Goal: Task Accomplishment & Management: Use online tool/utility

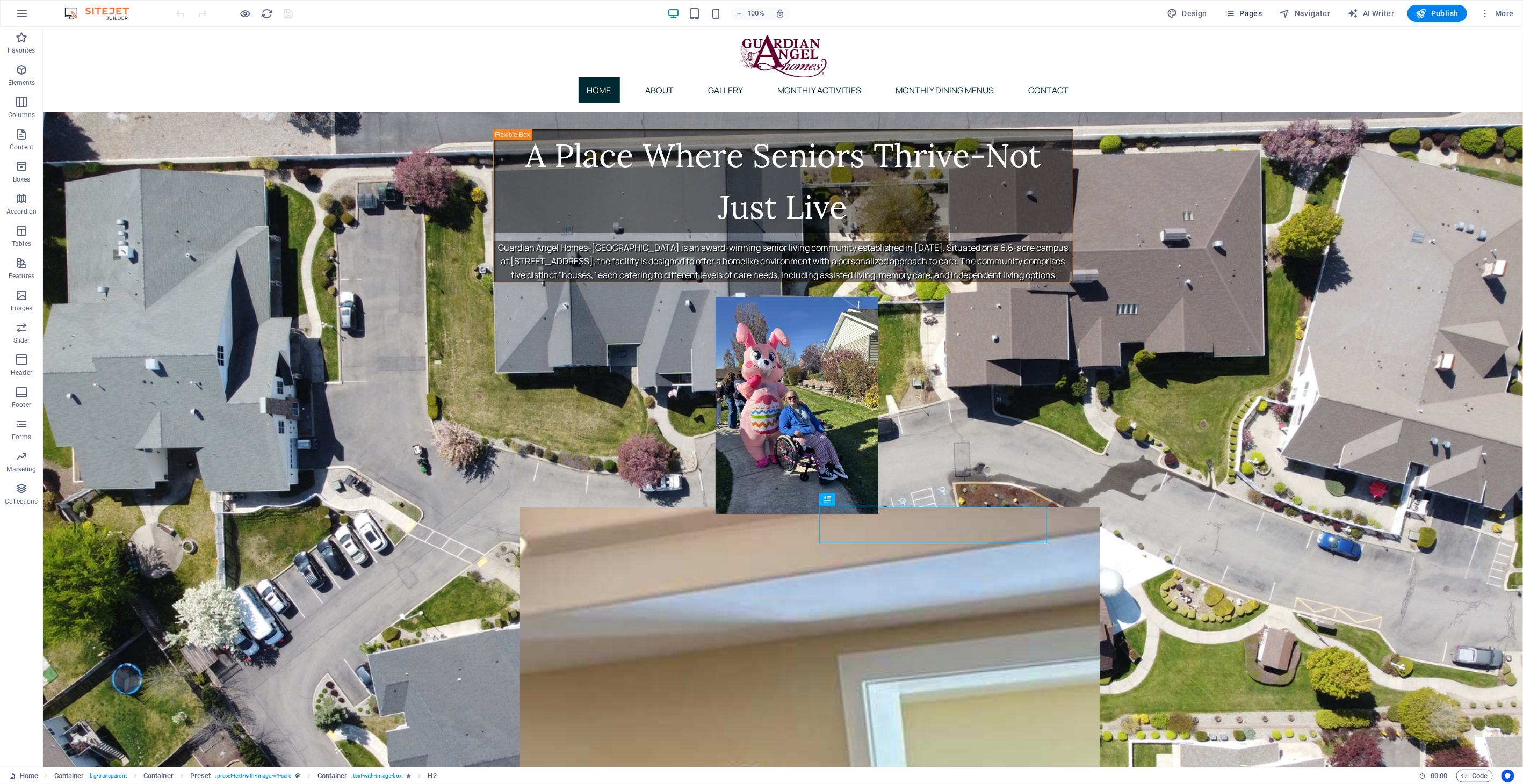
click at [1251, 19] on button "Pages" at bounding box center [1243, 14] width 46 height 18
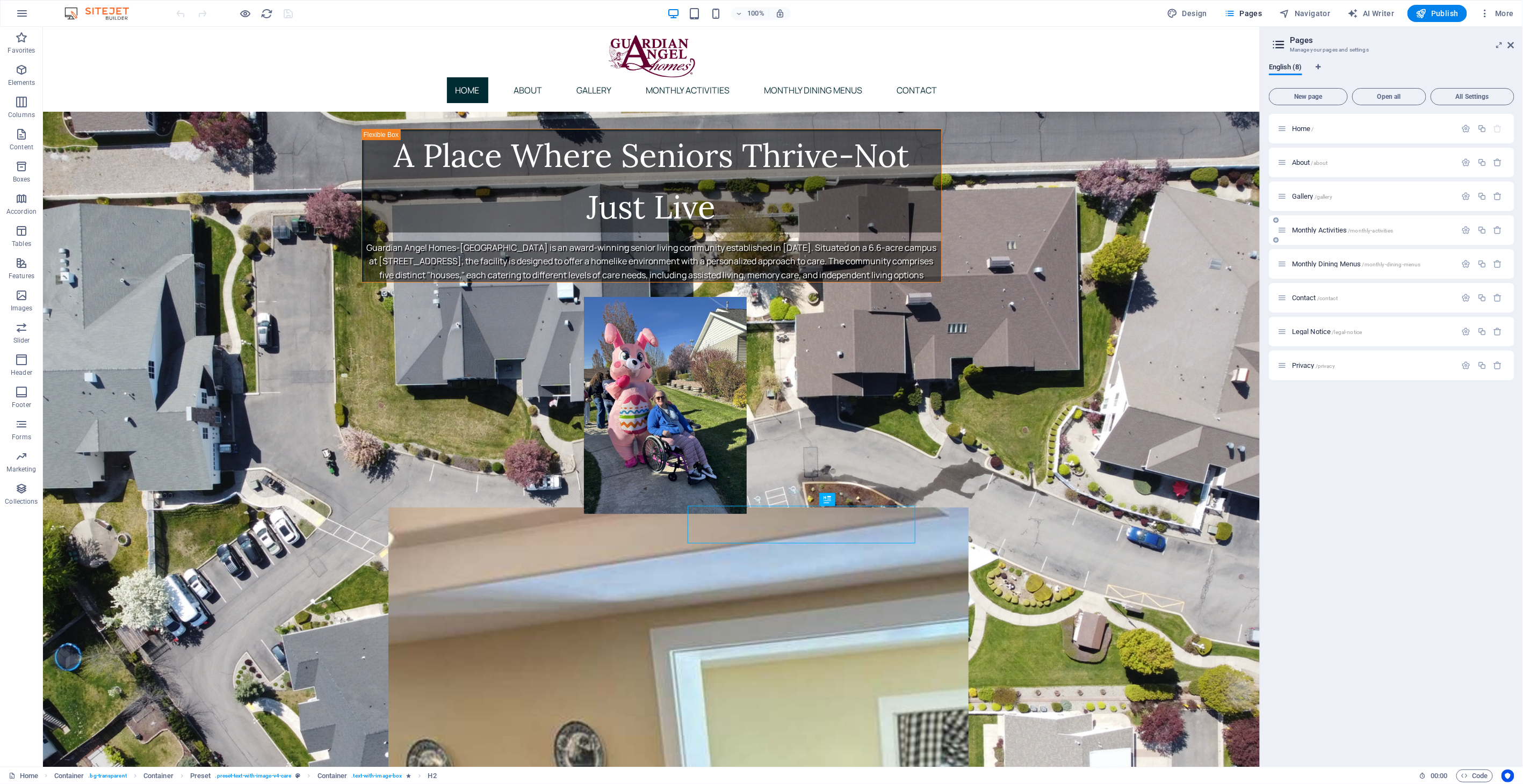
click at [1319, 232] on span "Monthly Activities /monthly-activities" at bounding box center [1343, 230] width 101 height 8
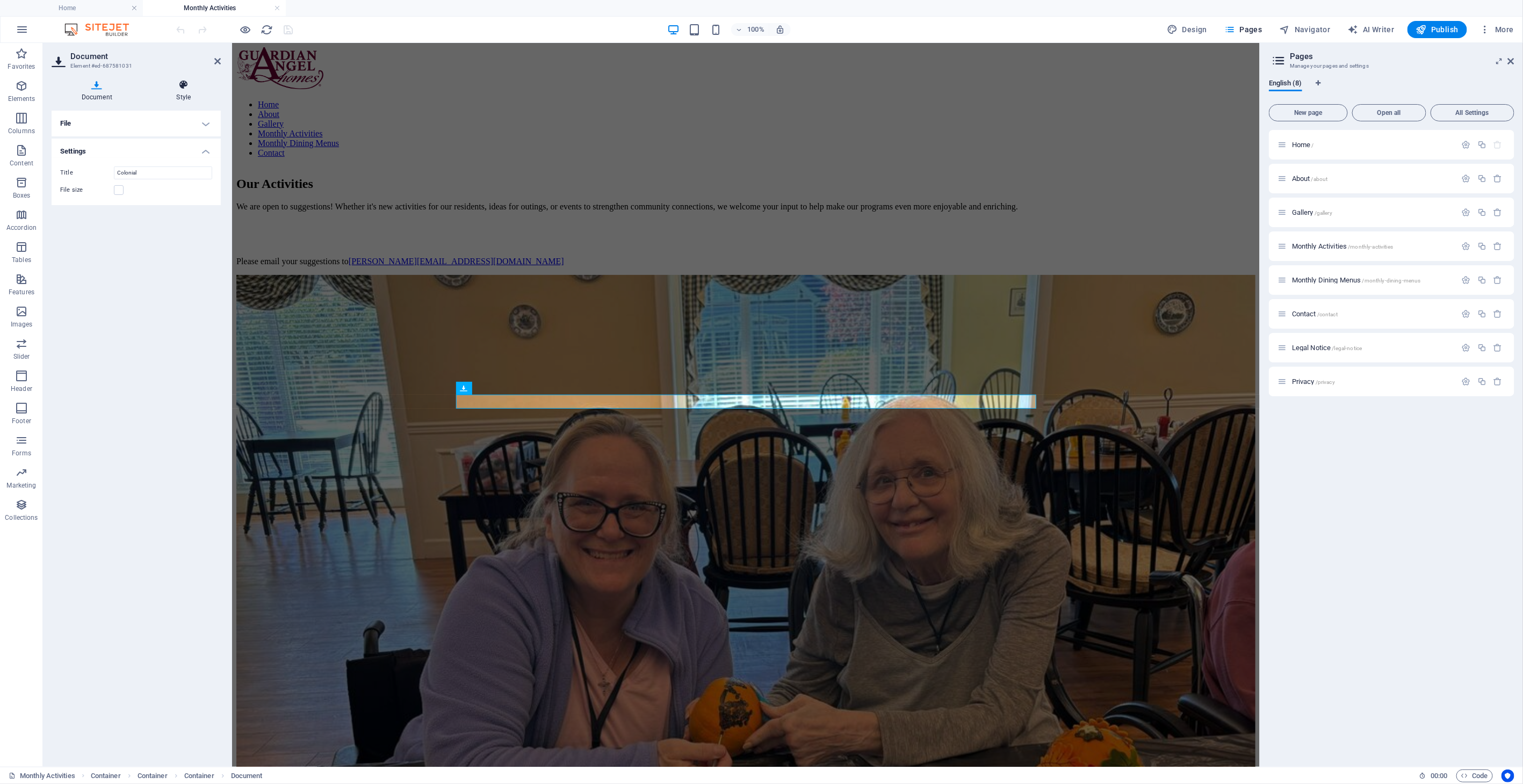
click at [182, 85] on icon at bounding box center [184, 85] width 74 height 11
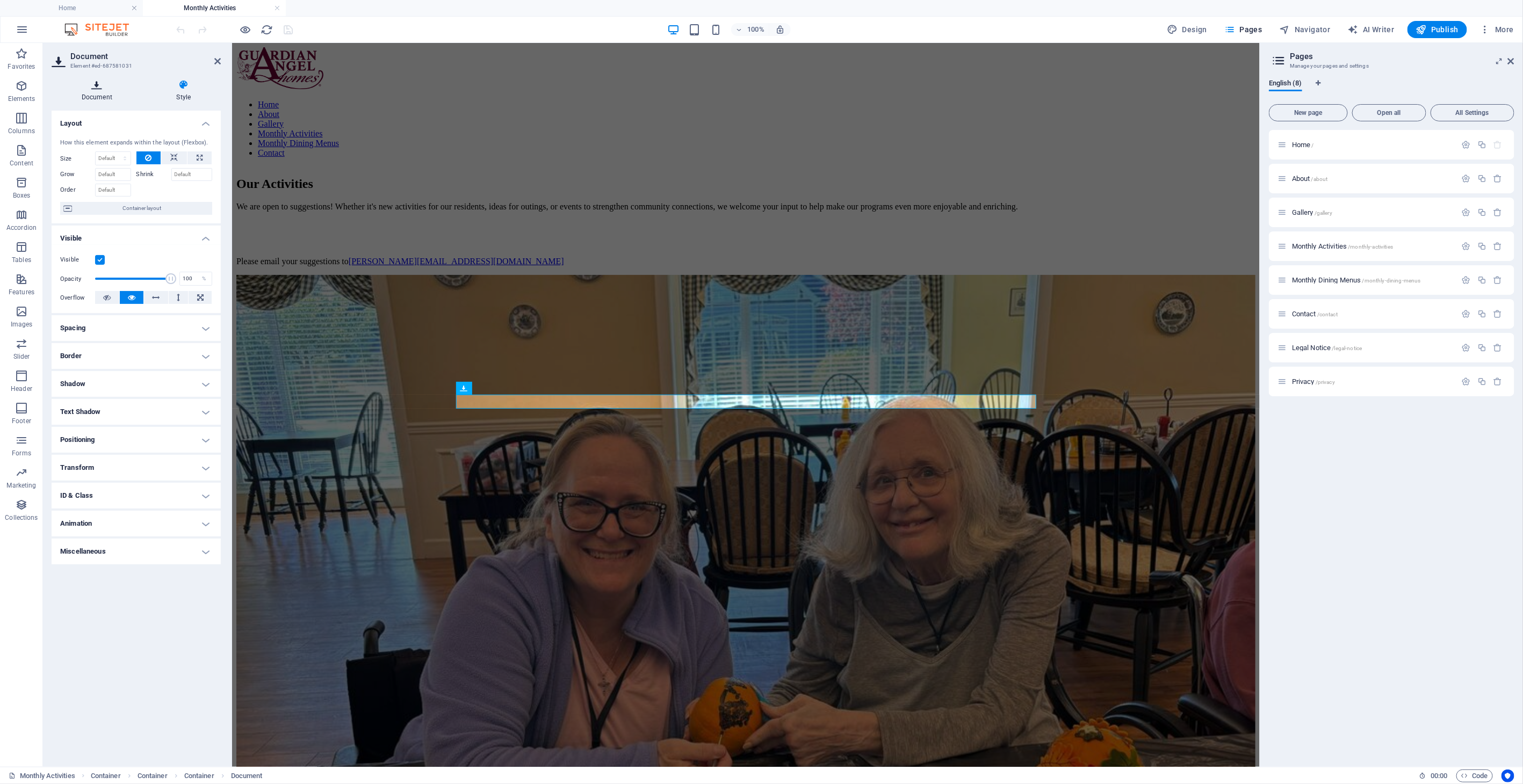
click at [86, 95] on h4 "Document" at bounding box center [99, 91] width 95 height 23
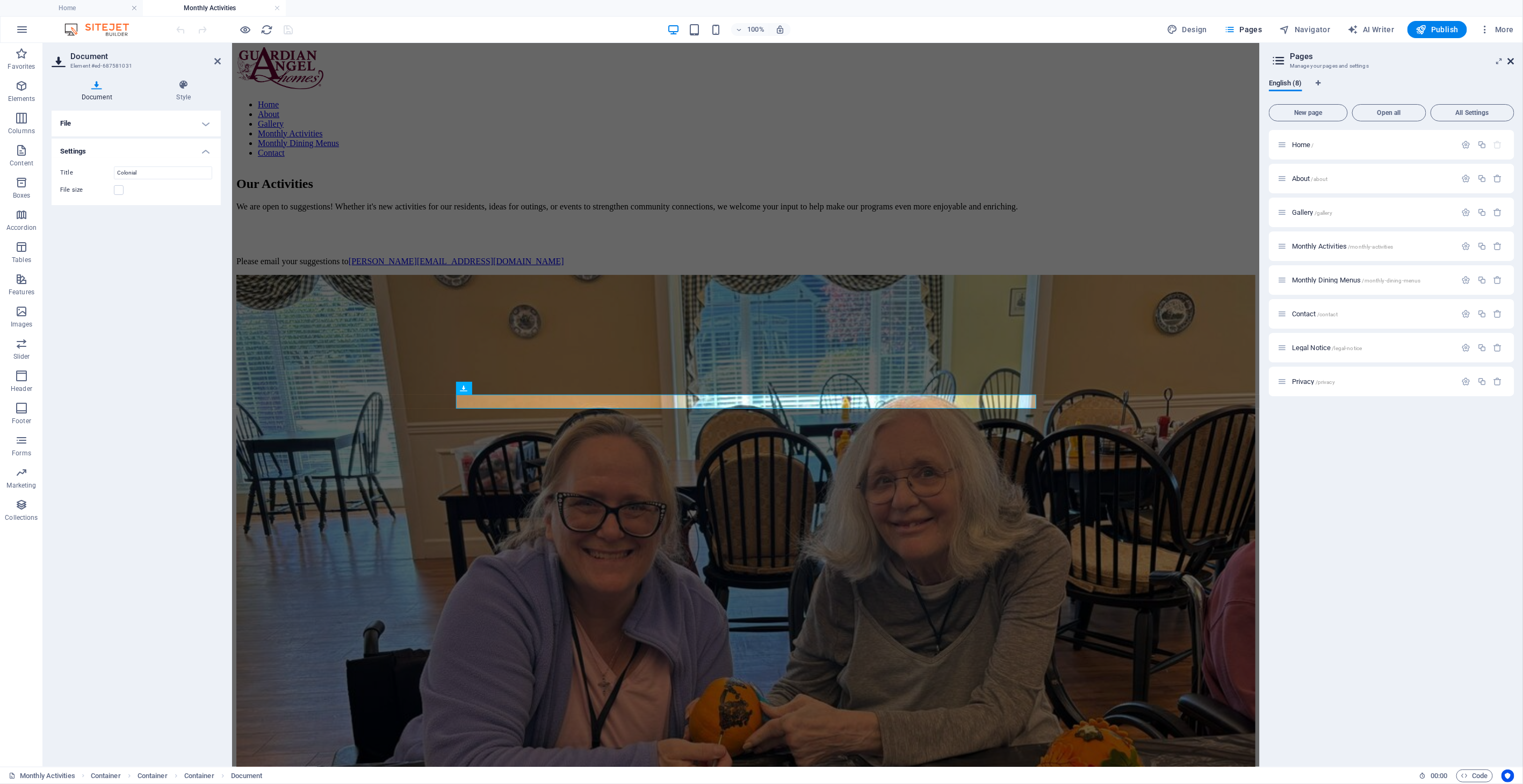
click at [1512, 64] on icon at bounding box center [1511, 61] width 7 height 9
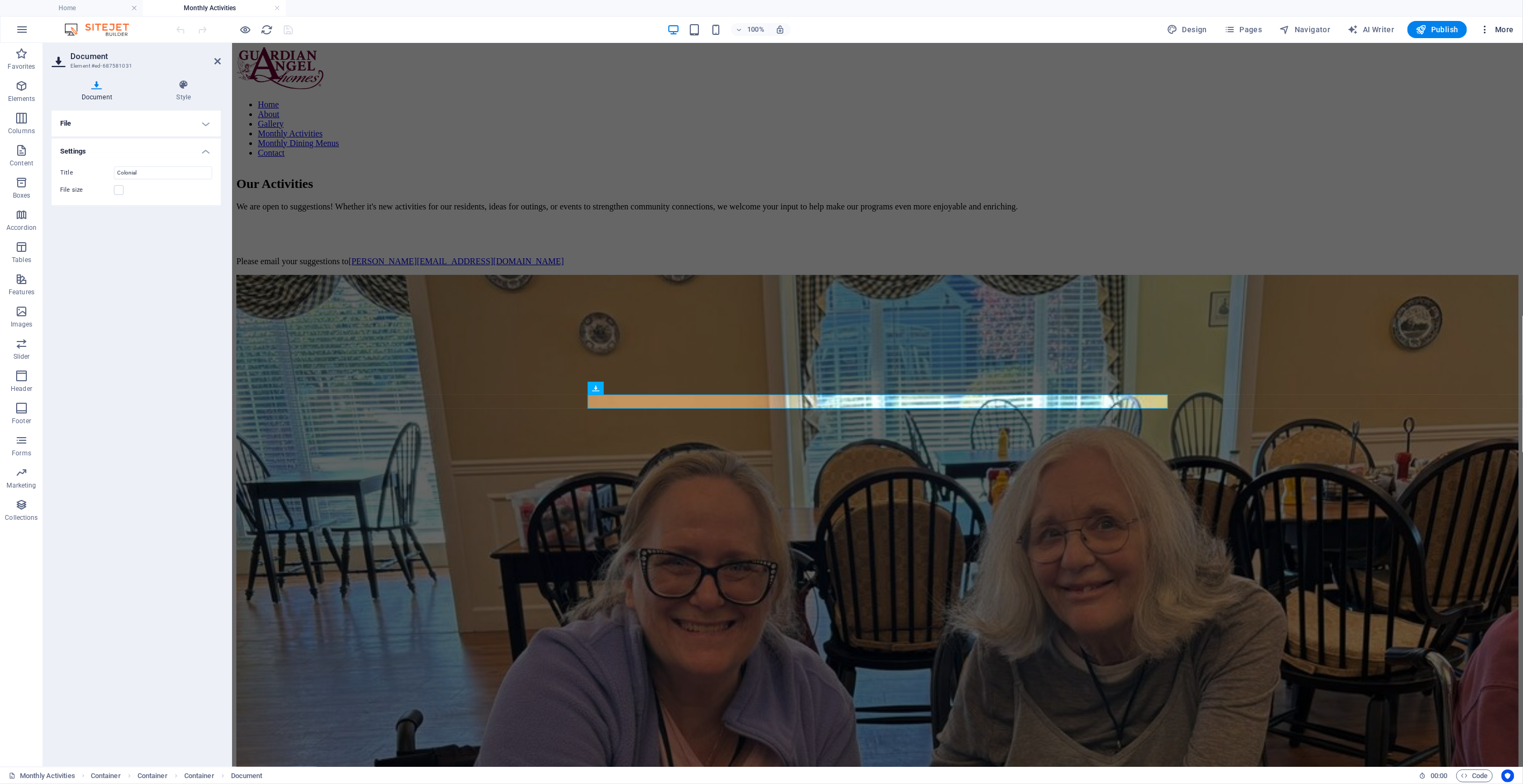
click at [1490, 29] on icon "button" at bounding box center [1485, 29] width 11 height 11
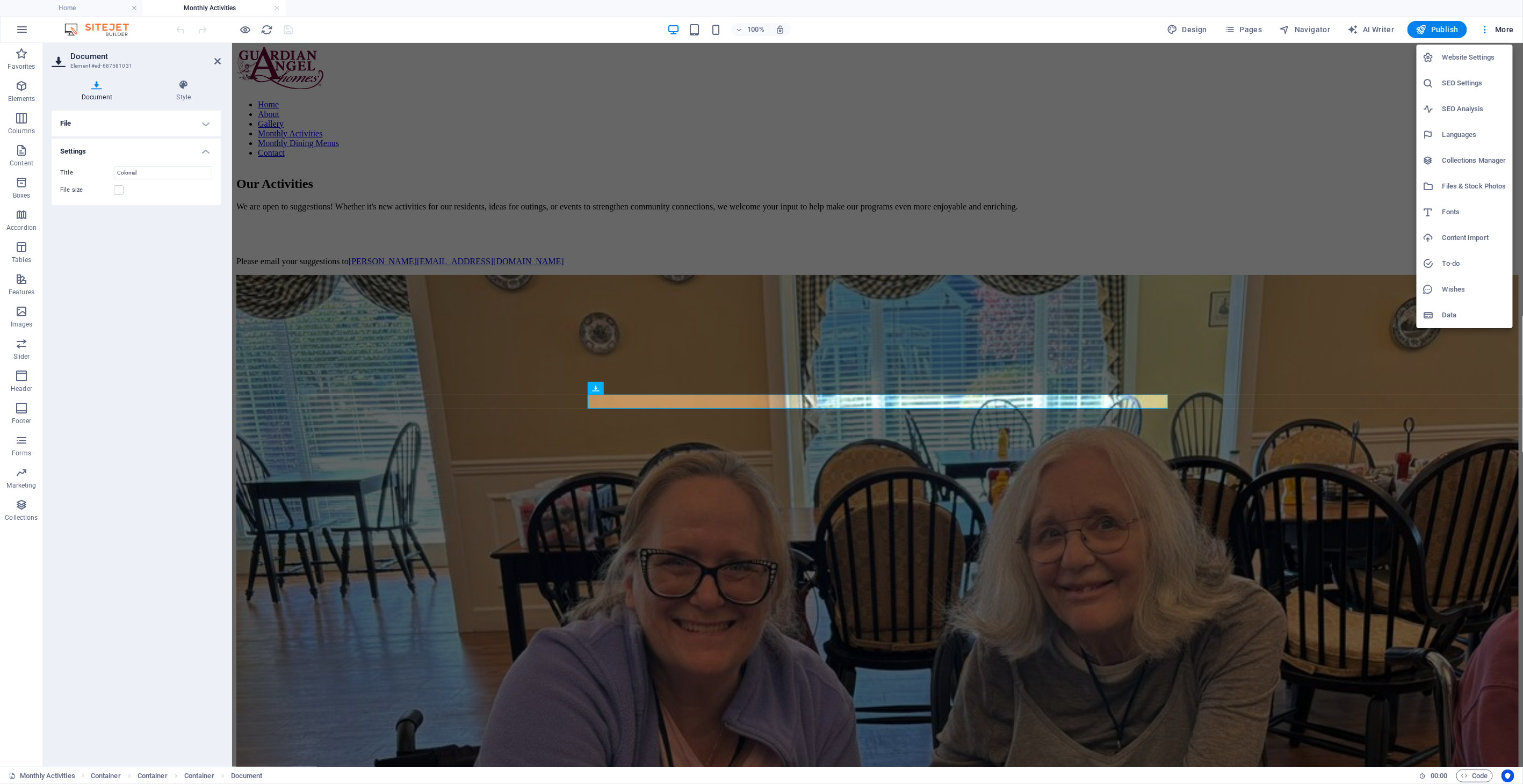
click at [1470, 189] on h6 "Files & Stock Photos" at bounding box center [1475, 187] width 64 height 13
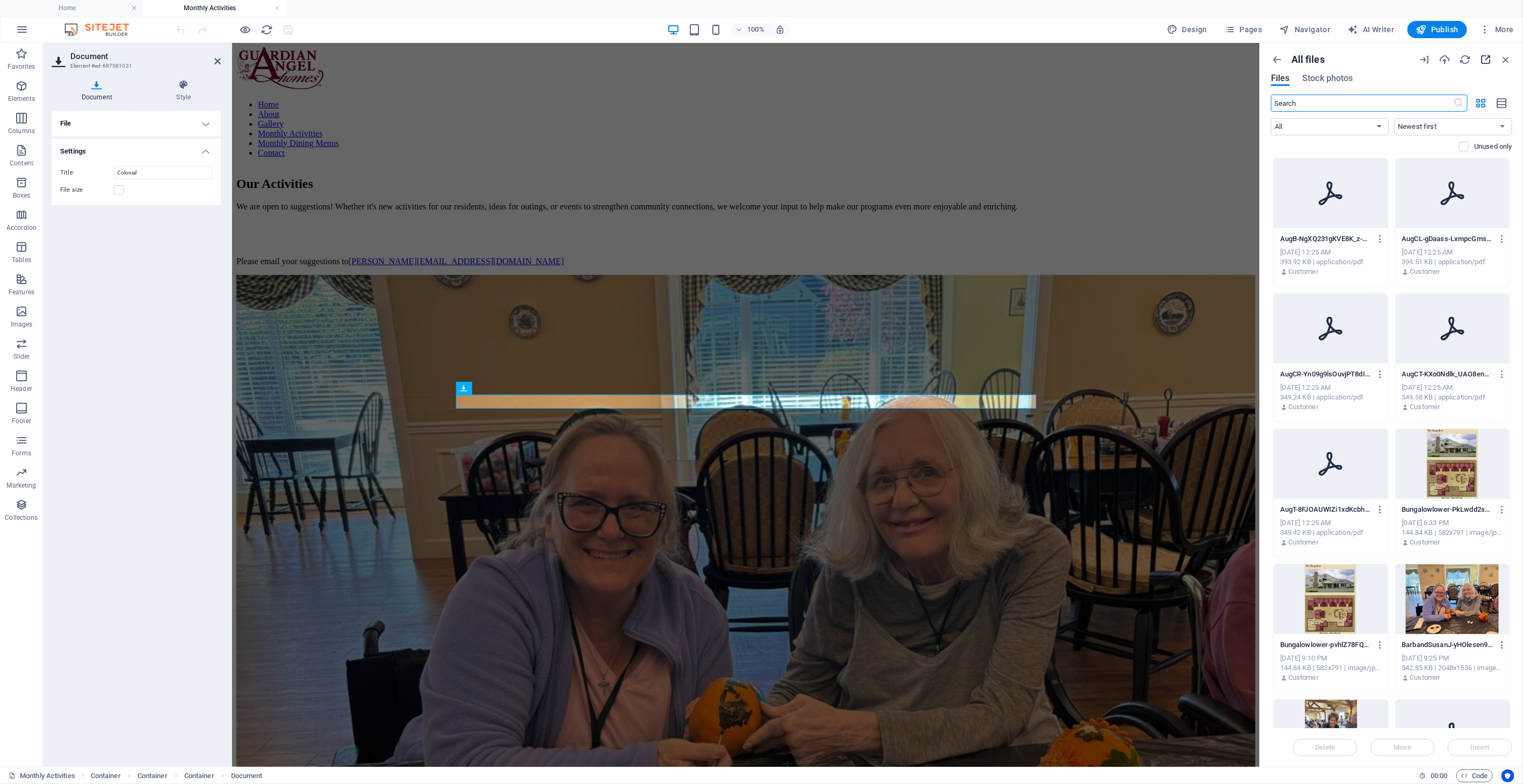
click at [1484, 64] on icon "button" at bounding box center [1486, 60] width 12 height 12
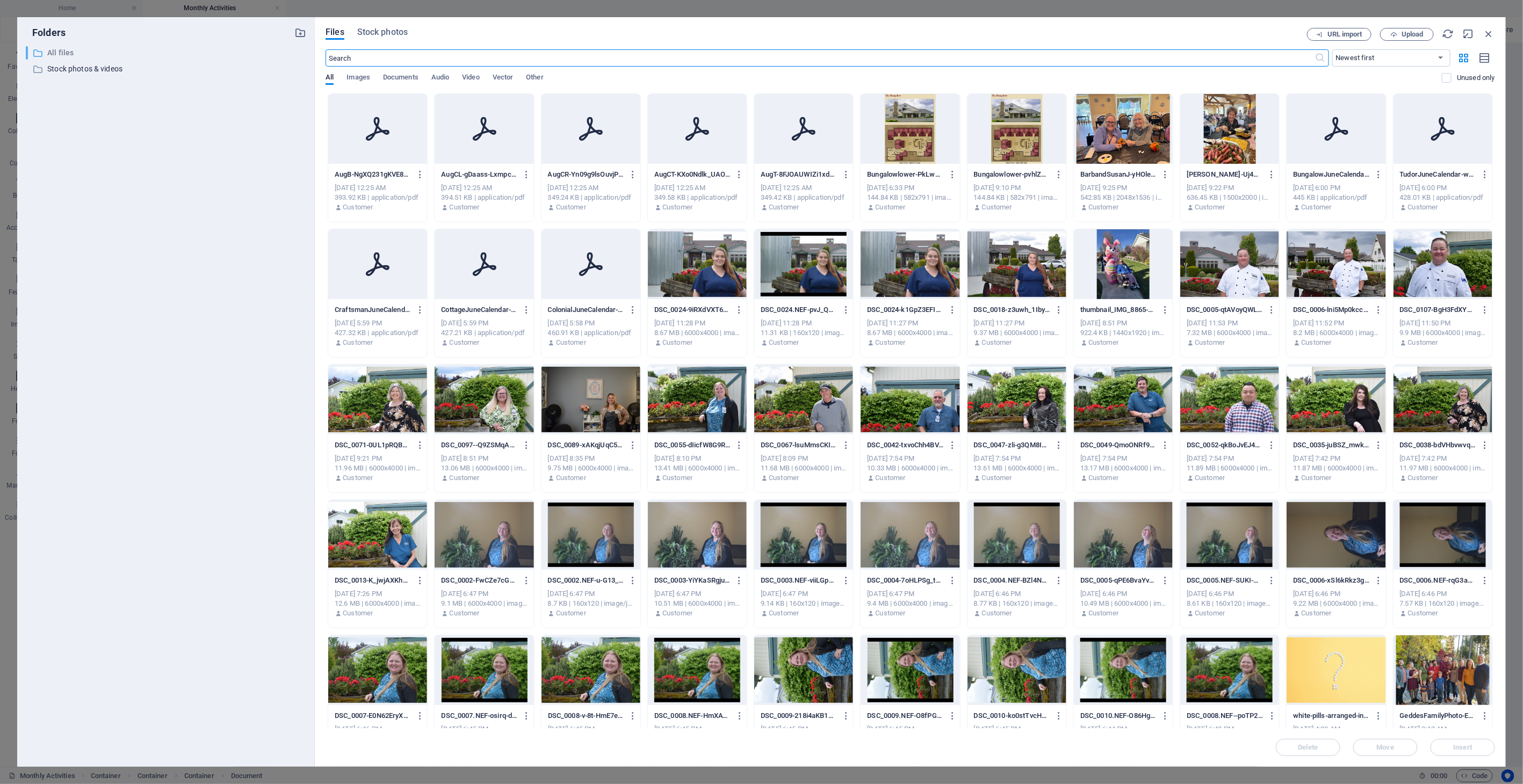
click at [68, 54] on p "All files" at bounding box center [166, 53] width 239 height 12
click at [1403, 34] on span "Upload" at bounding box center [1413, 34] width 22 height 7
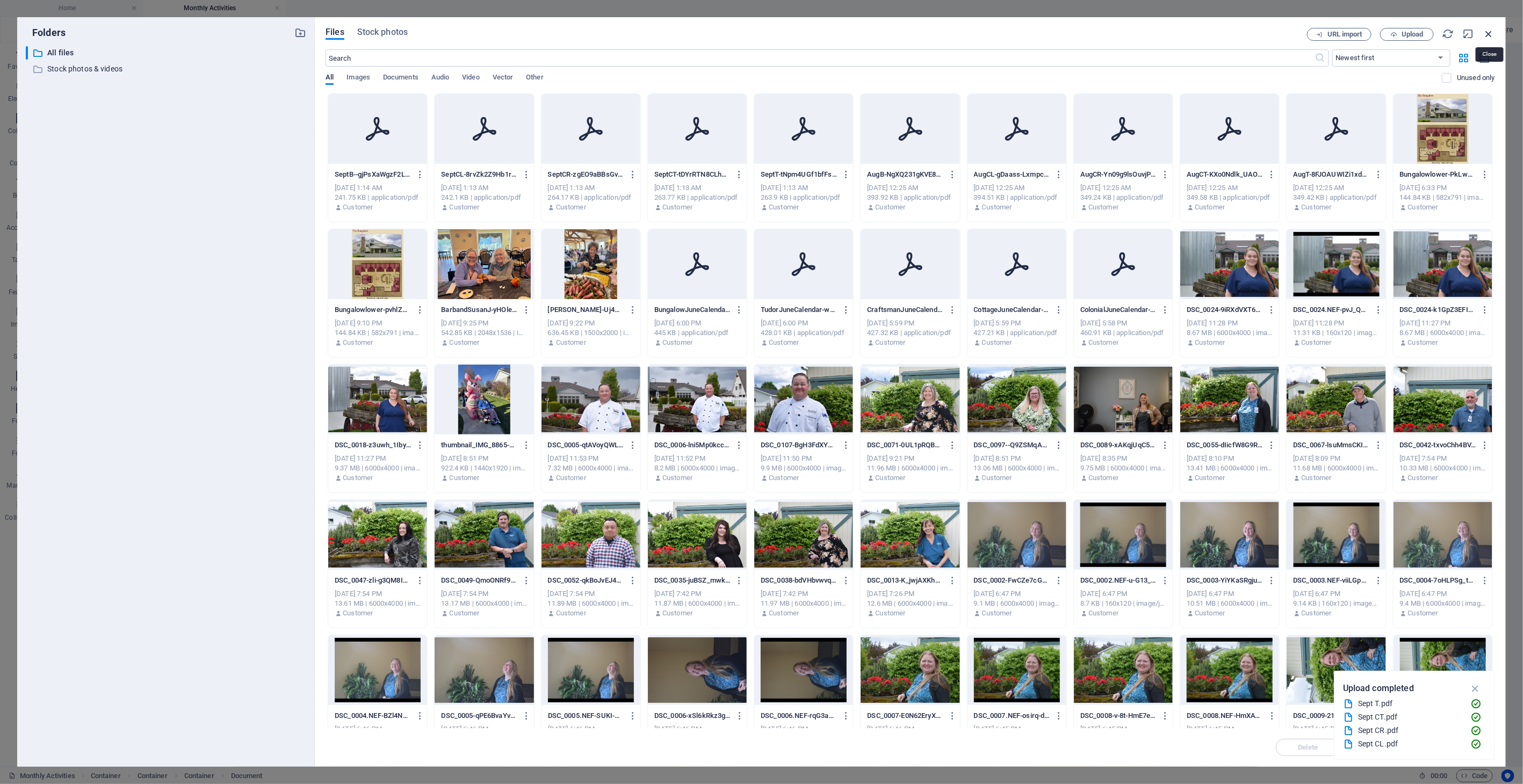
click at [1492, 36] on icon "button" at bounding box center [1489, 34] width 12 height 12
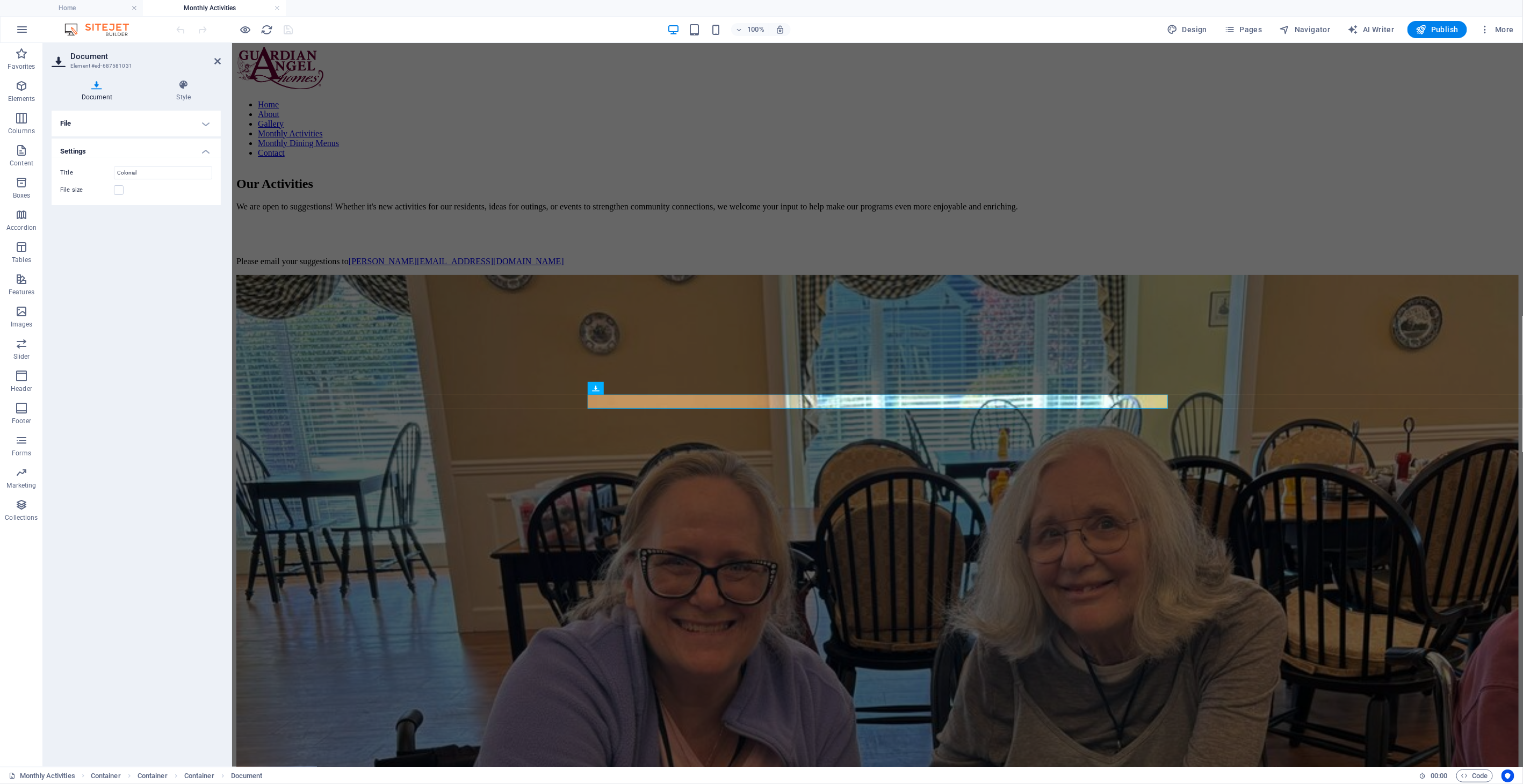
click at [70, 114] on h4 "File" at bounding box center [137, 123] width 169 height 26
click at [129, 163] on div "Drag files here, click to choose files or select files from Files or our free s…" at bounding box center [136, 160] width 139 height 29
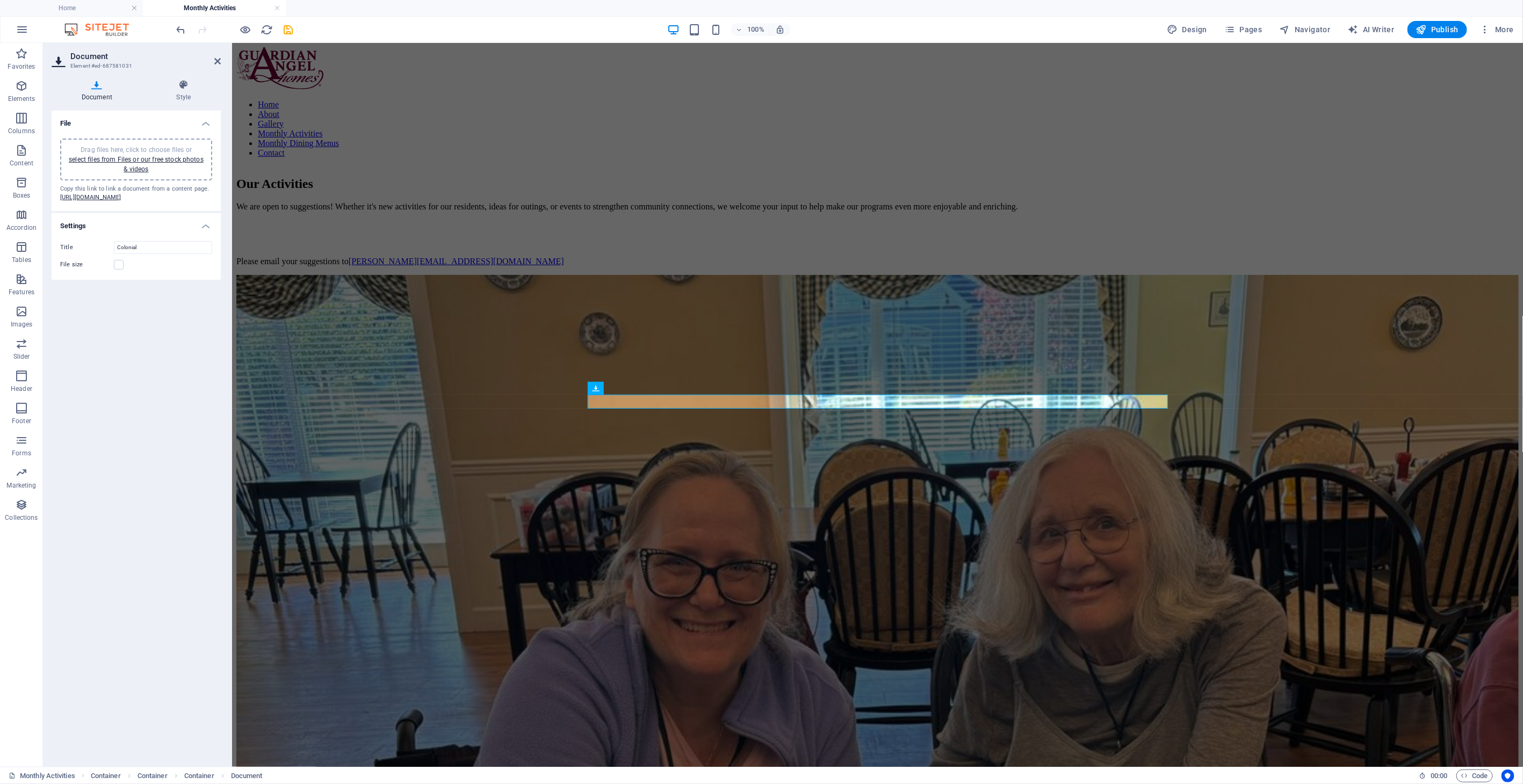
click at [130, 164] on div "Drag files here, click to choose files or select files from Files or our free s…" at bounding box center [136, 160] width 139 height 29
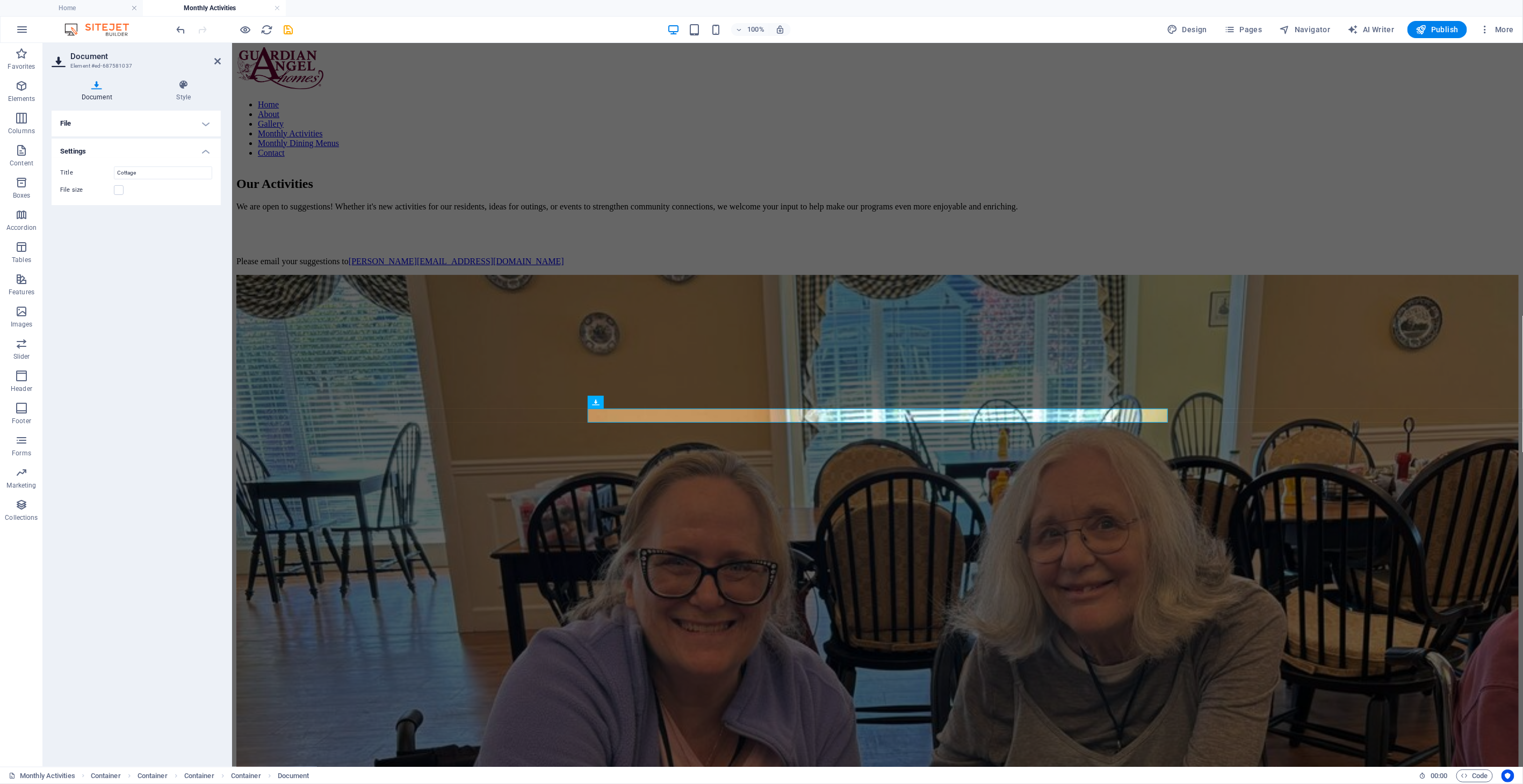
click at [135, 129] on h4 "File" at bounding box center [137, 123] width 169 height 26
click at [103, 158] on link "select files from Files or our free stock photos & videos" at bounding box center [136, 164] width 135 height 18
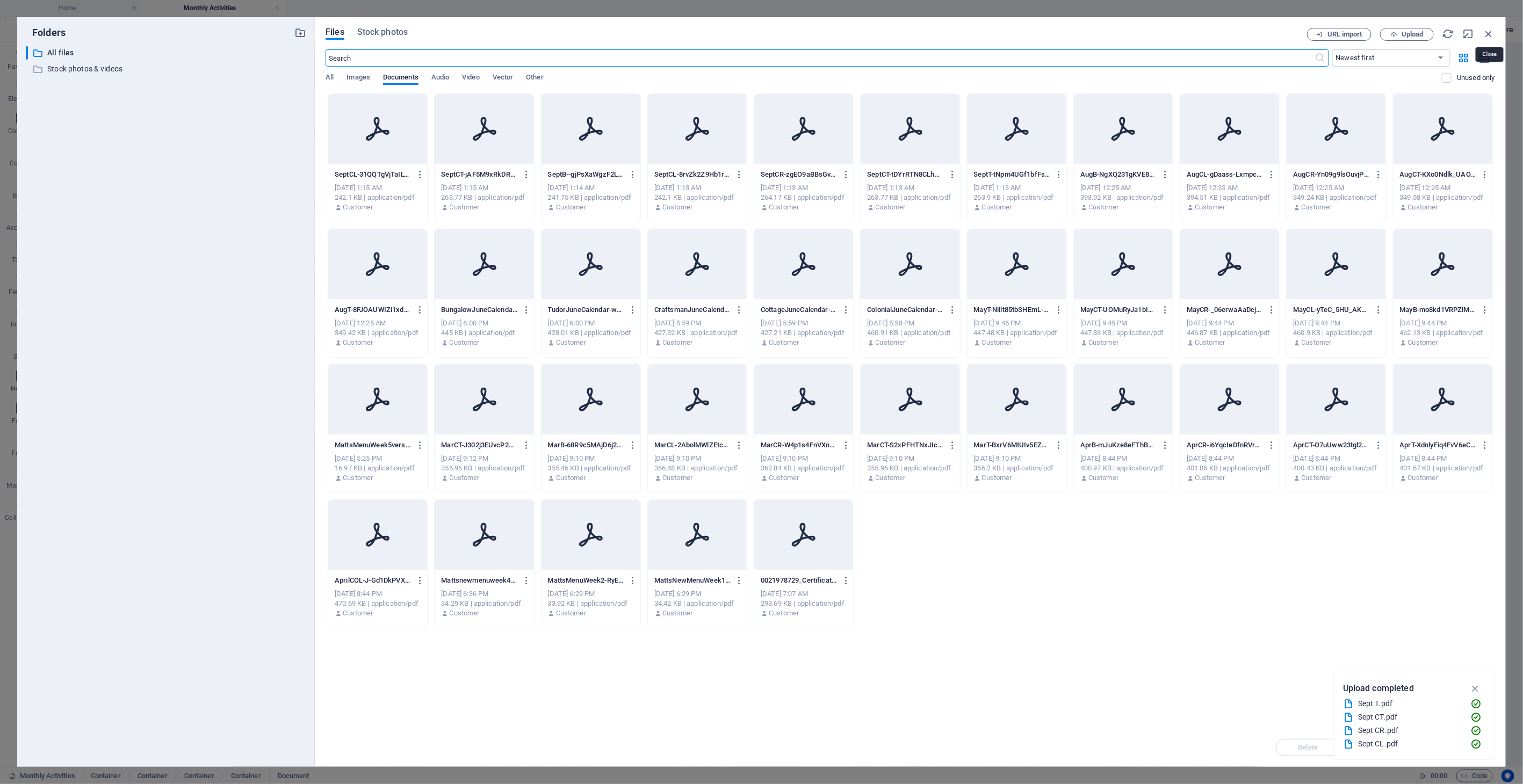
drag, startPoint x: 1487, startPoint y: 34, endPoint x: 1481, endPoint y: 36, distance: 6.3
click at [1487, 34] on icon "button" at bounding box center [1489, 34] width 12 height 12
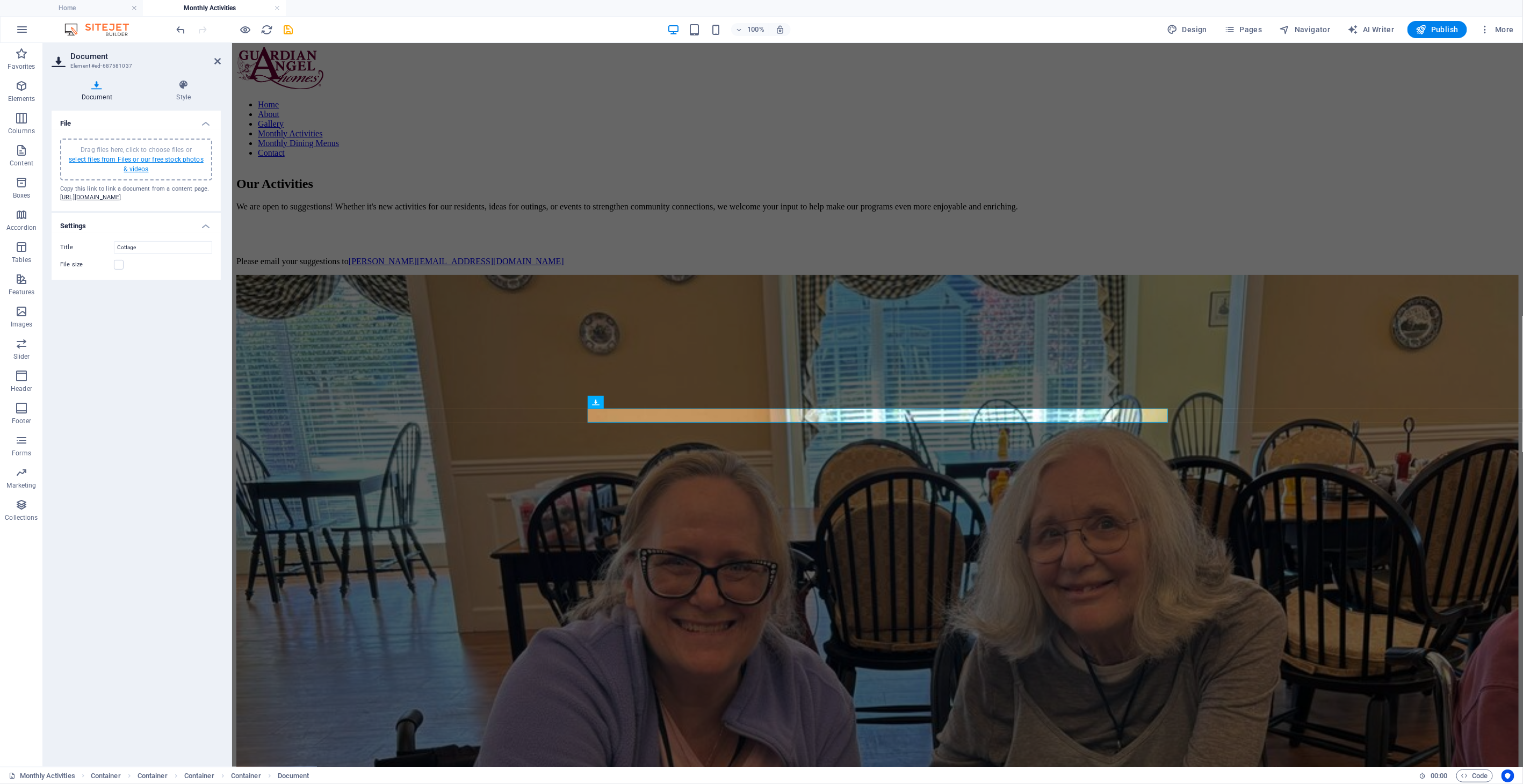
click at [138, 158] on link "select files from Files or our free stock photos & videos" at bounding box center [136, 164] width 135 height 18
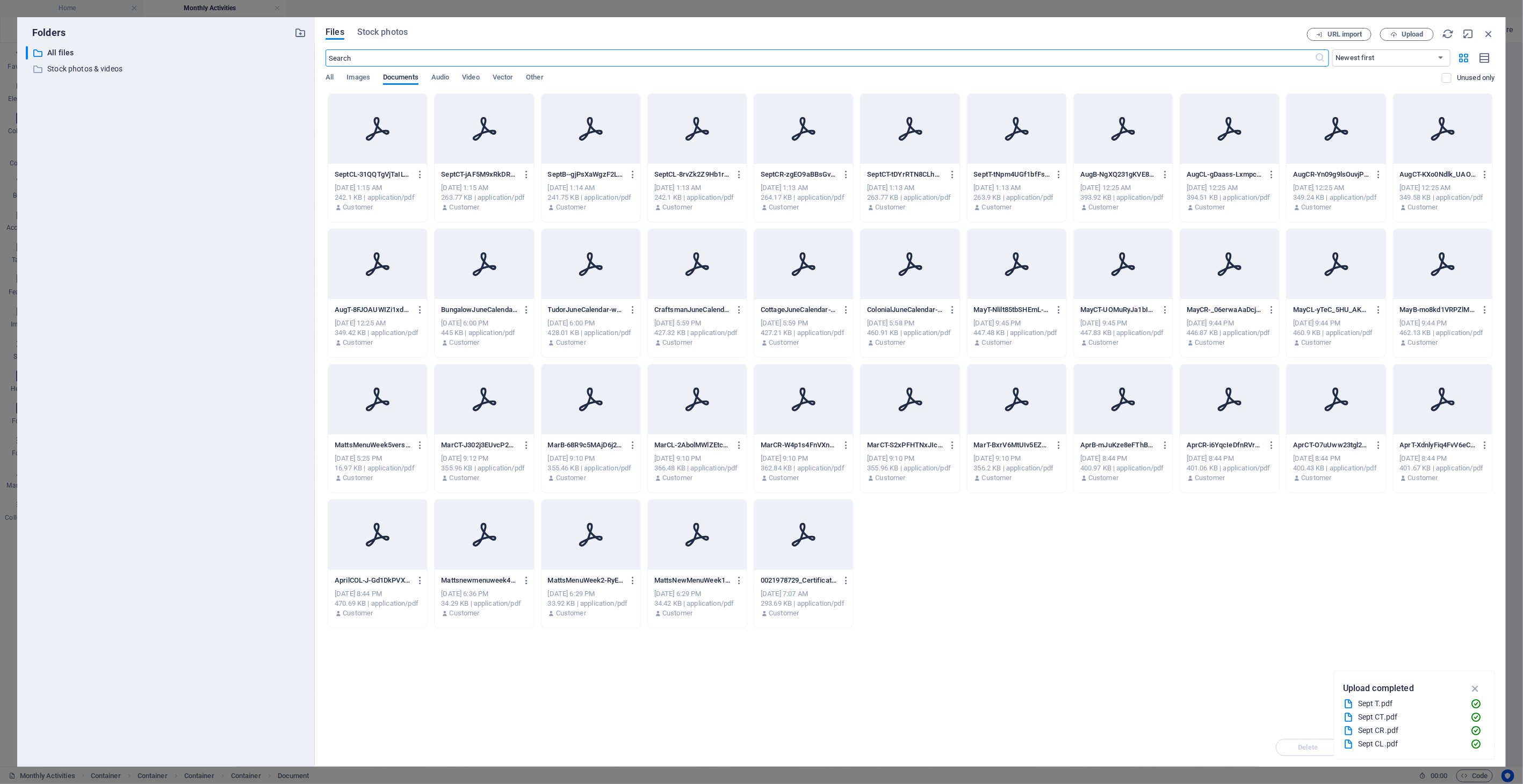
click at [487, 182] on div "SeptCT-jAF5M9xRkDRmk9PRWOaE0A.pdf SeptCT-jAF5M9xRkDRmk9PRWOaE0A.pdf" at bounding box center [484, 174] width 86 height 18
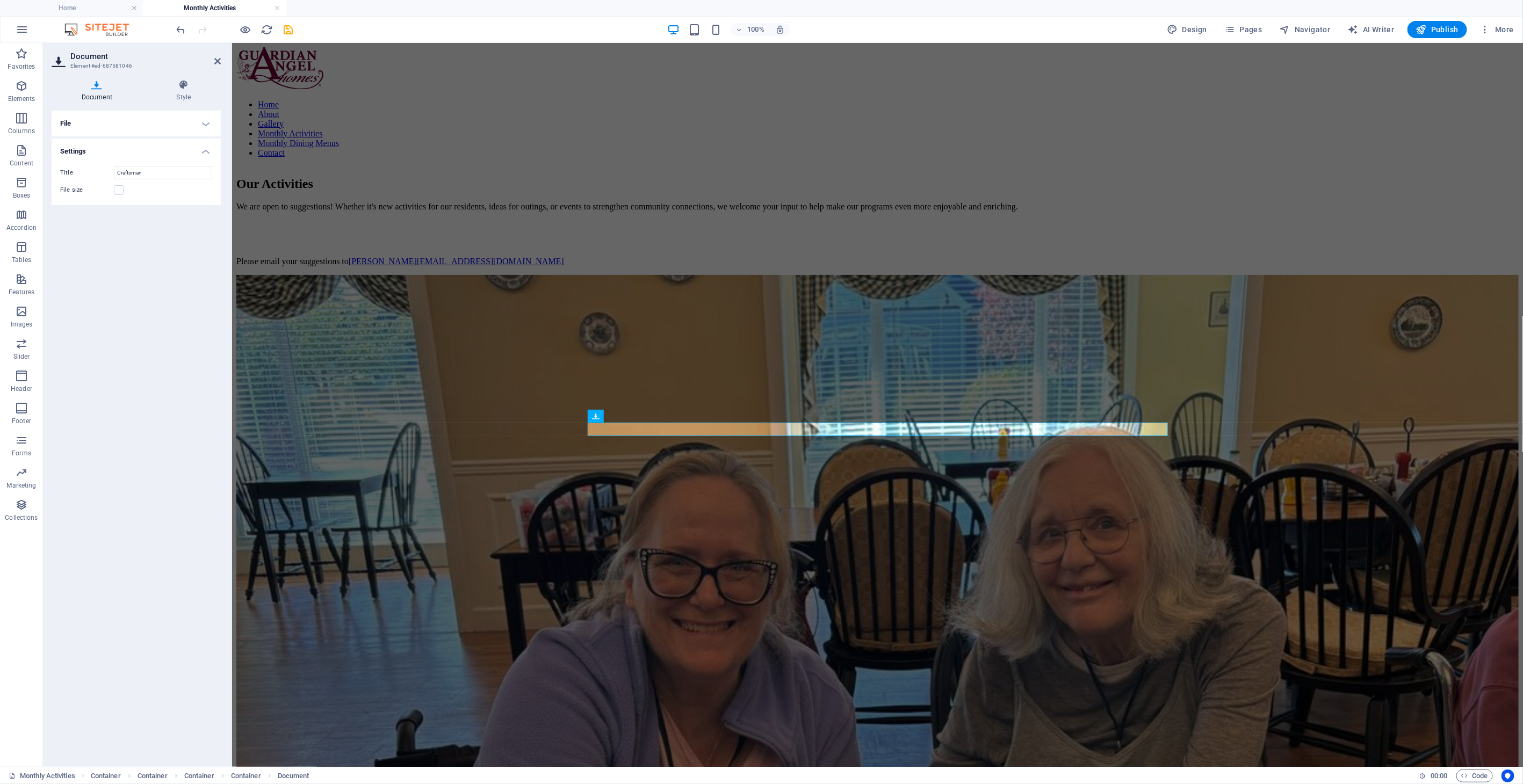
click at [111, 114] on h4 "File" at bounding box center [137, 123] width 169 height 26
click at [123, 163] on div "Drag files here, click to choose files or select files from Files or our free s…" at bounding box center [136, 160] width 139 height 29
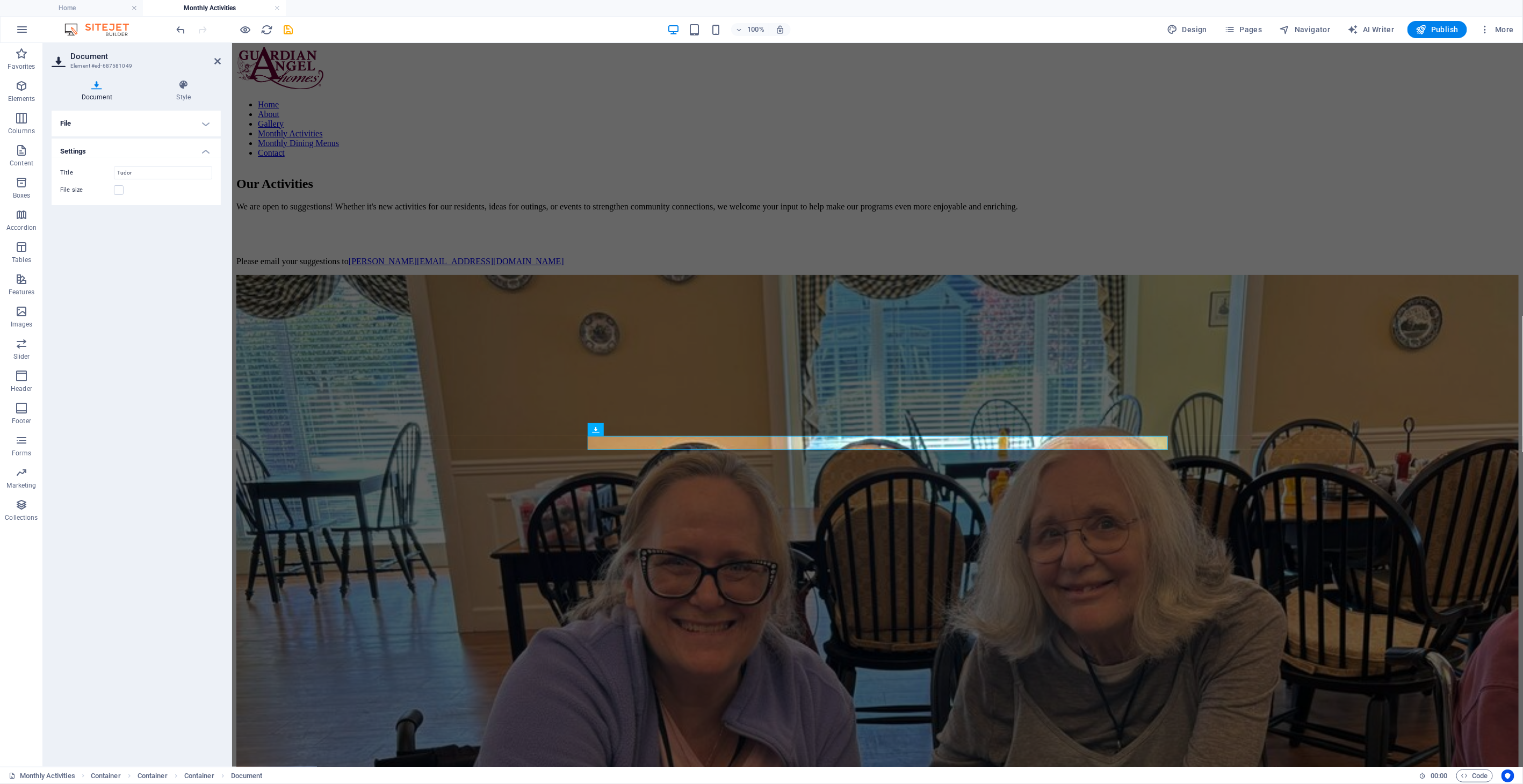
click at [82, 119] on h4 "File" at bounding box center [137, 123] width 169 height 26
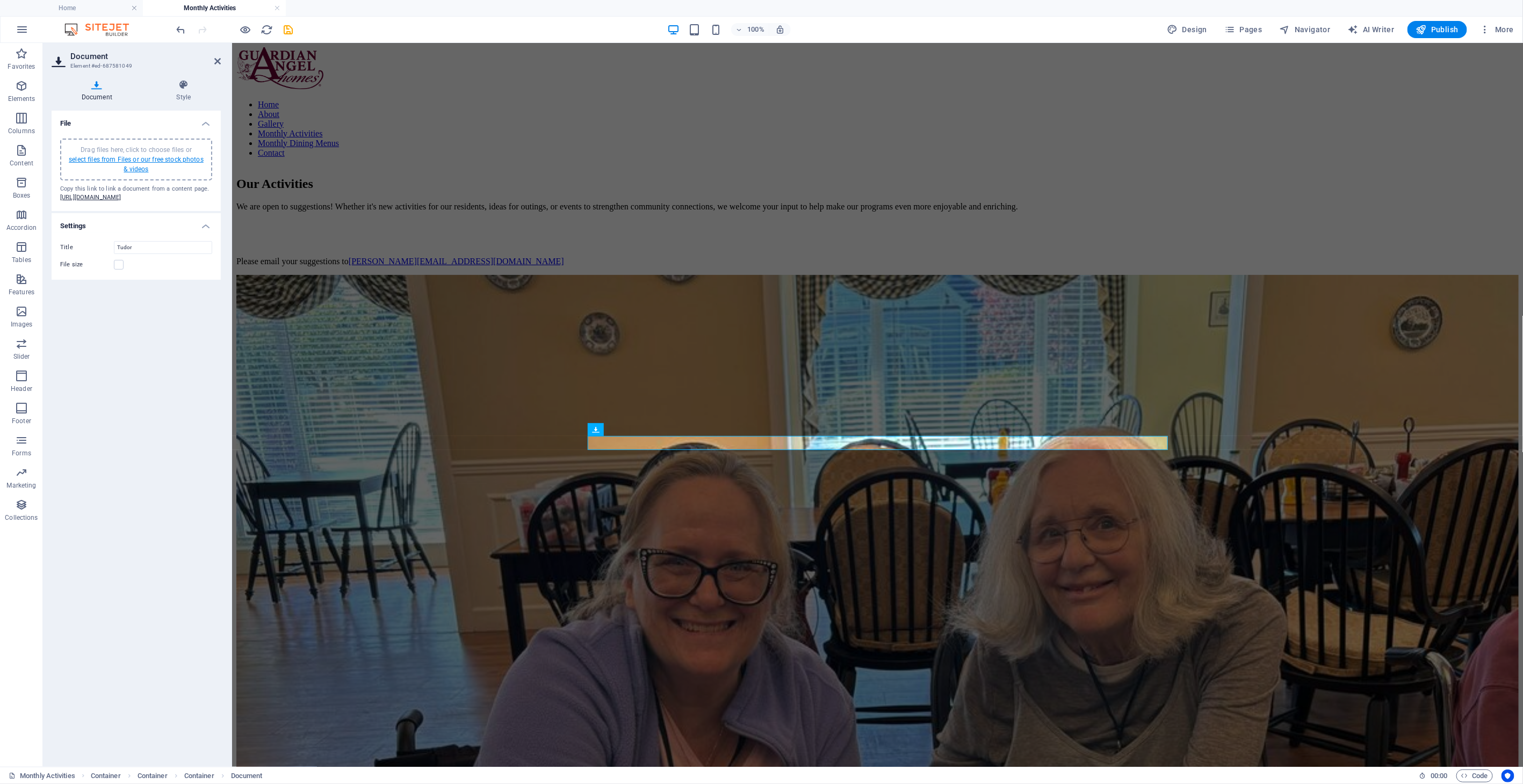
click at [130, 172] on link "select files from Files or our free stock photos & videos" at bounding box center [136, 164] width 135 height 18
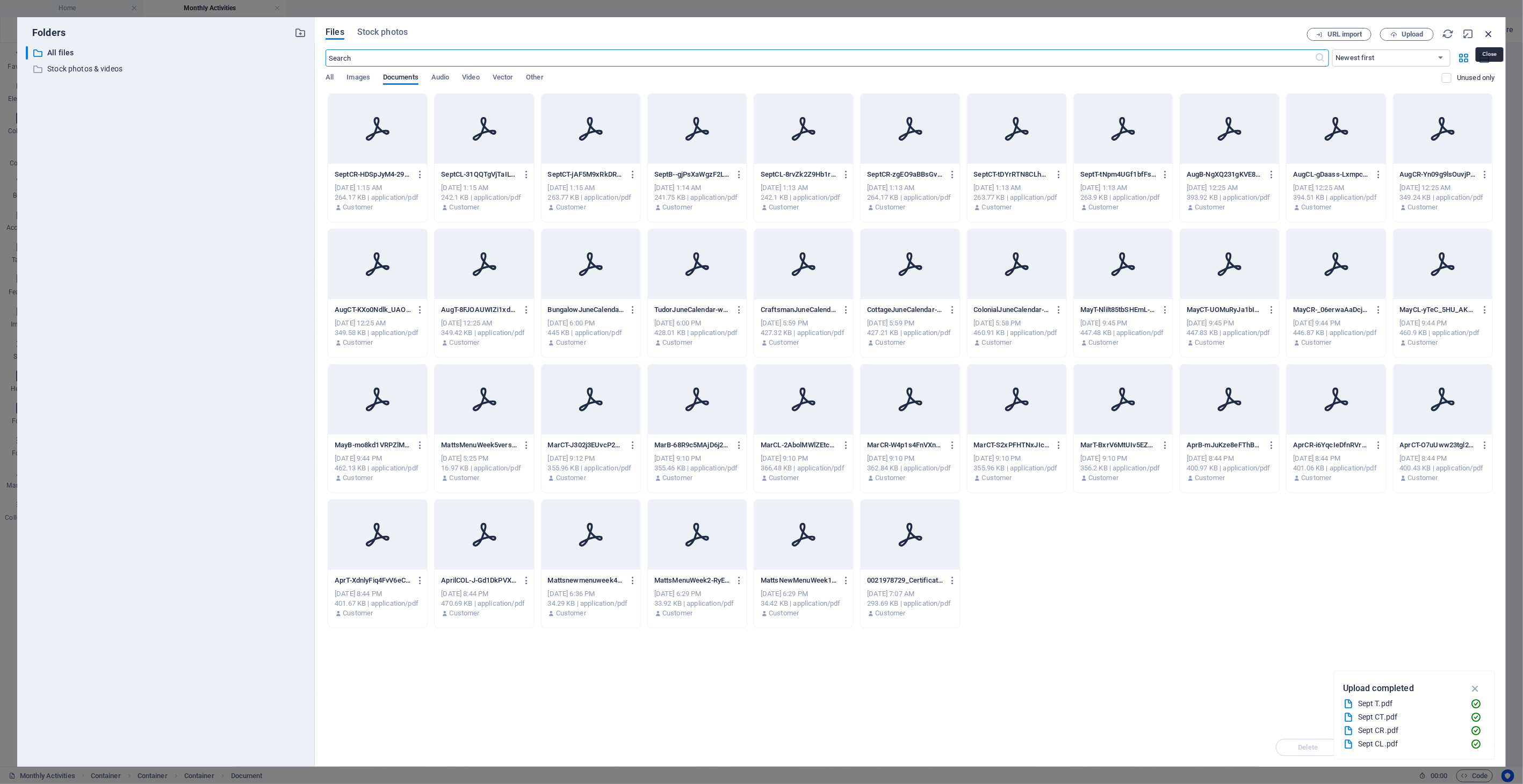
click at [1485, 36] on icon "button" at bounding box center [1489, 34] width 12 height 12
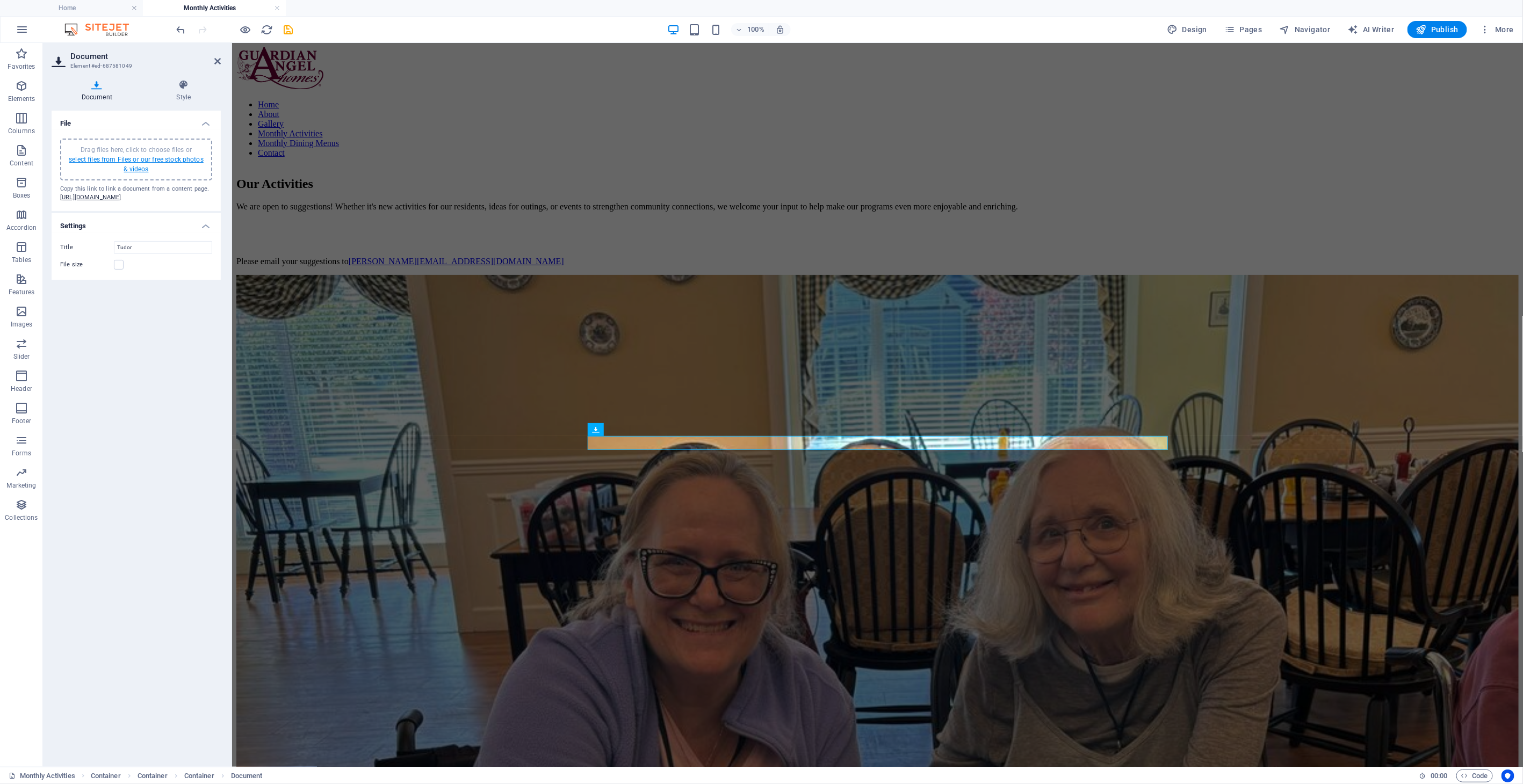
click at [137, 170] on link "select files from Files or our free stock photos & videos" at bounding box center [136, 164] width 135 height 18
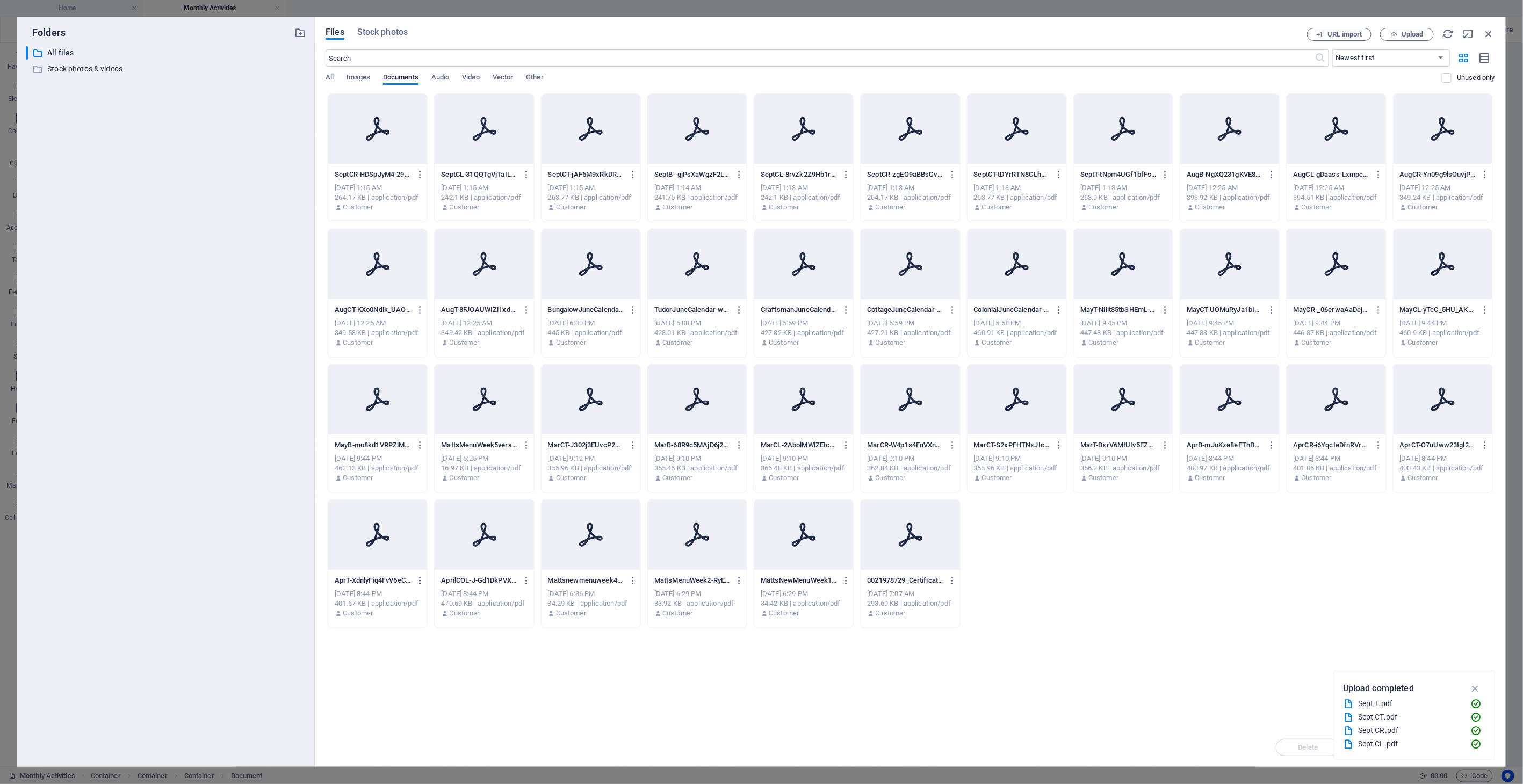
click at [1120, 201] on div "263.9 KB | application/pdf" at bounding box center [1124, 197] width 86 height 9
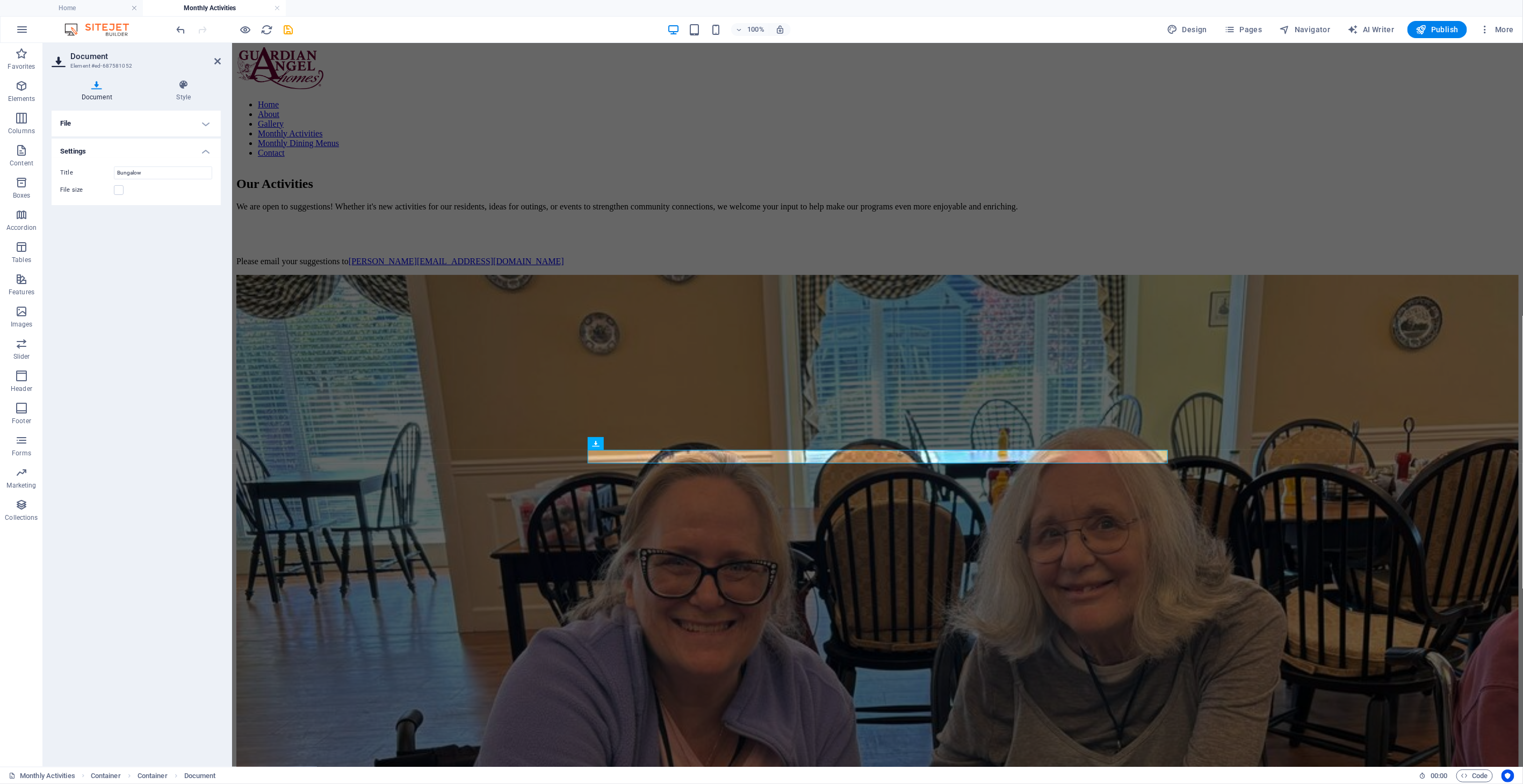
click at [131, 134] on h4 "File" at bounding box center [137, 123] width 169 height 26
click at [125, 153] on div "Drag files here, click to choose files or select files from Files or our free s…" at bounding box center [136, 160] width 139 height 29
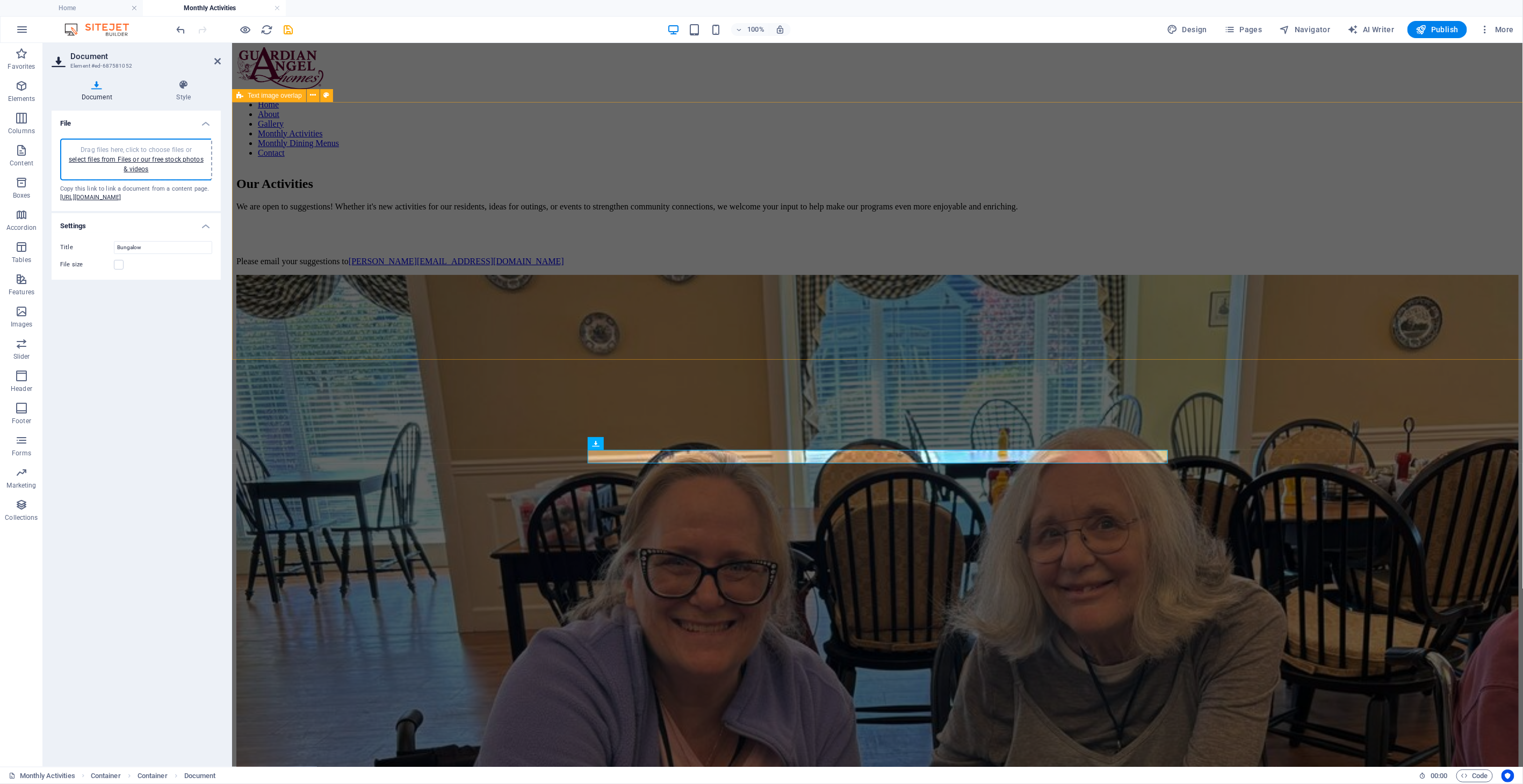
click at [413, 337] on div "Our Activities We are open to suggestions! Whether it's new activities for our …" at bounding box center [877, 602] width 1283 height 872
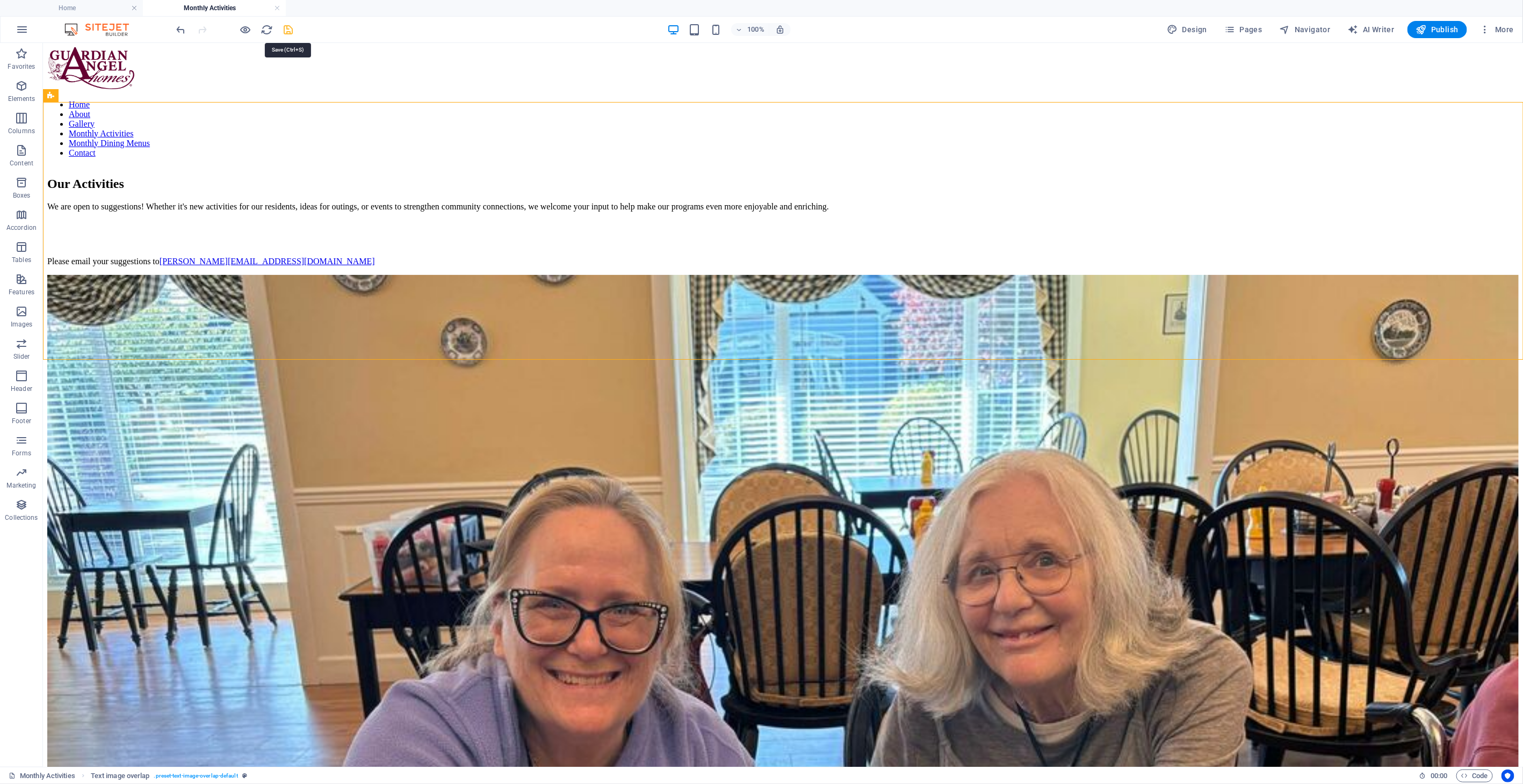
click at [291, 29] on icon "save" at bounding box center [288, 29] width 12 height 12
click at [251, 30] on icon "button" at bounding box center [245, 29] width 12 height 12
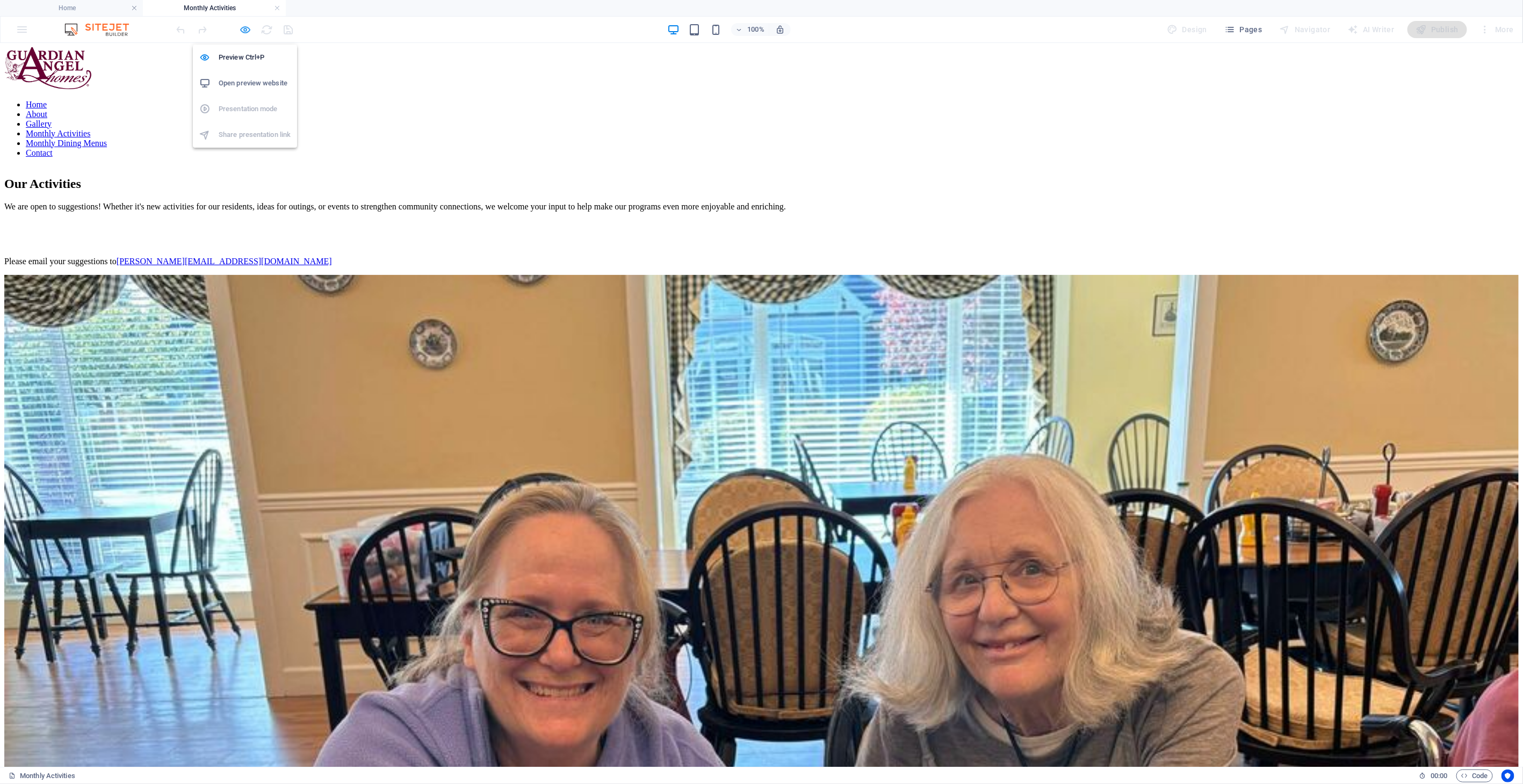
click at [245, 31] on icon "button" at bounding box center [245, 29] width 12 height 12
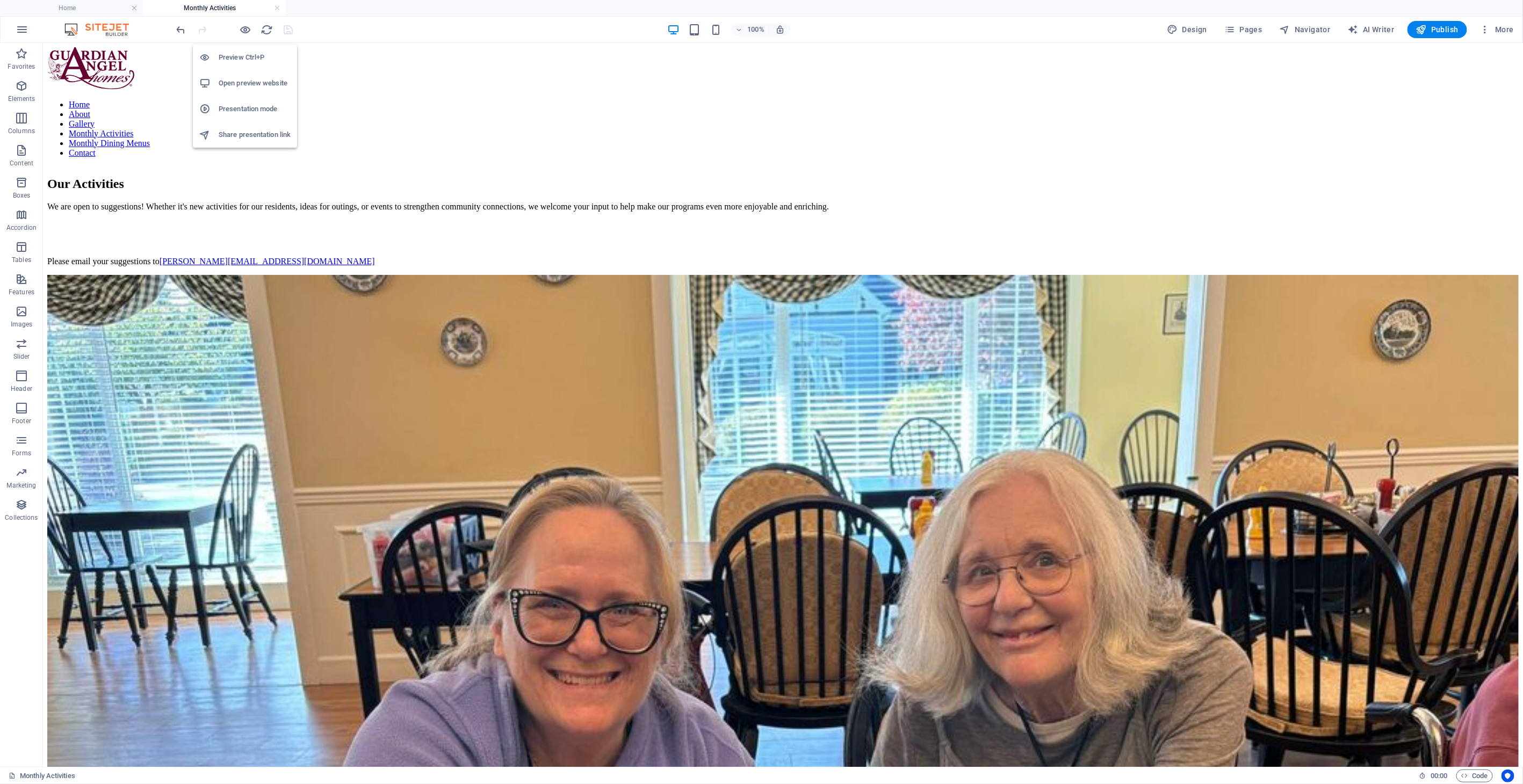
click at [261, 75] on li "Open preview website" at bounding box center [245, 82] width 104 height 26
click at [1433, 36] on button "Publish" at bounding box center [1438, 30] width 60 height 18
